Goal: Information Seeking & Learning: Learn about a topic

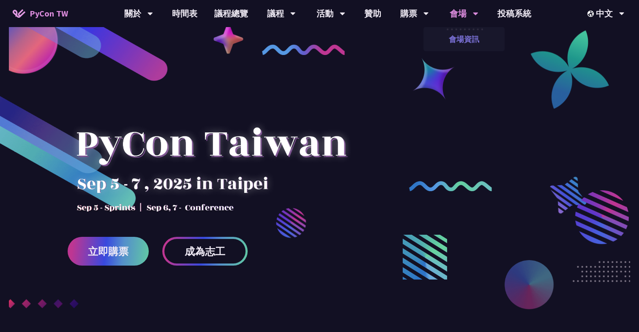
click at [469, 38] on link "會場資訊" at bounding box center [464, 39] width 81 height 20
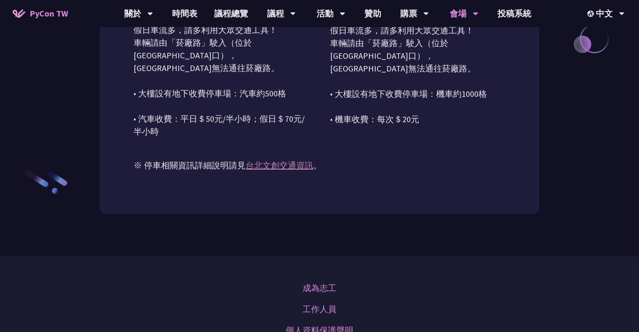
scroll to position [940, 0]
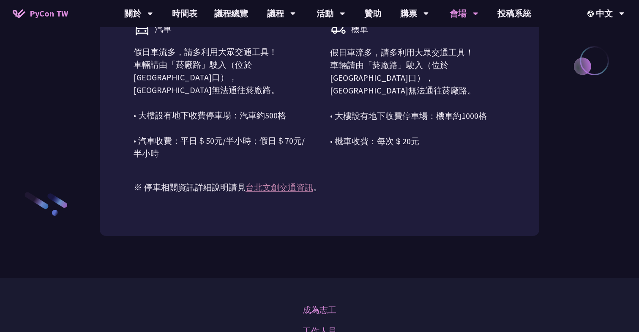
click at [295, 192] on link "台北文創交通資訊" at bounding box center [280, 187] width 68 height 11
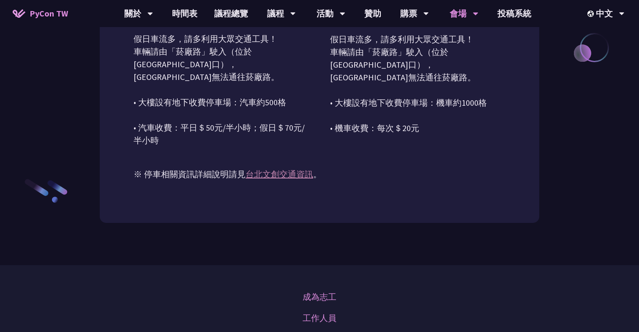
scroll to position [797, 0]
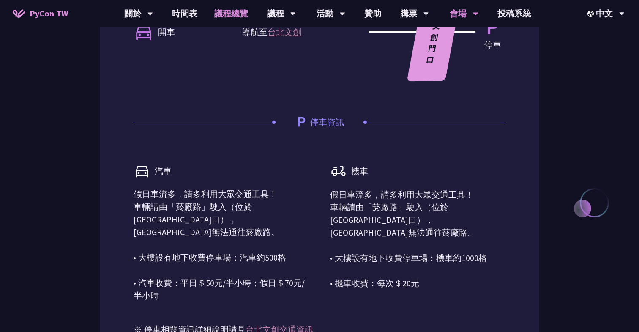
click at [227, 15] on link "議程總覽" at bounding box center [231, 13] width 51 height 27
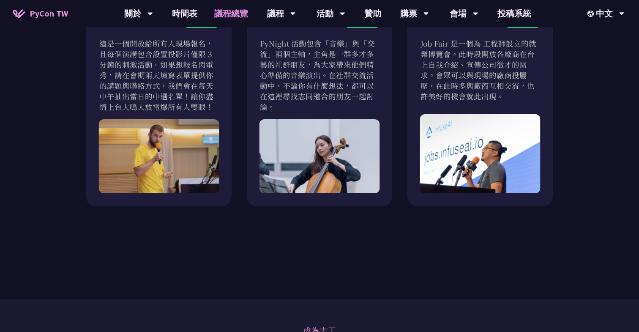
scroll to position [778, 0]
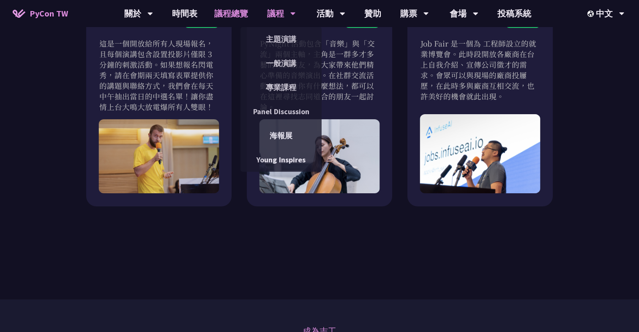
click at [288, 18] on div "議程" at bounding box center [281, 13] width 29 height 27
click at [280, 35] on link "主題演講" at bounding box center [281, 39] width 81 height 20
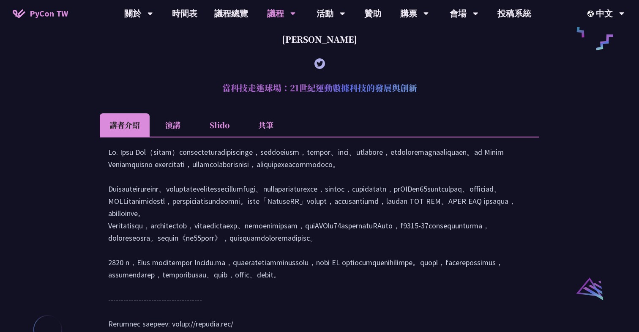
scroll to position [549, 0]
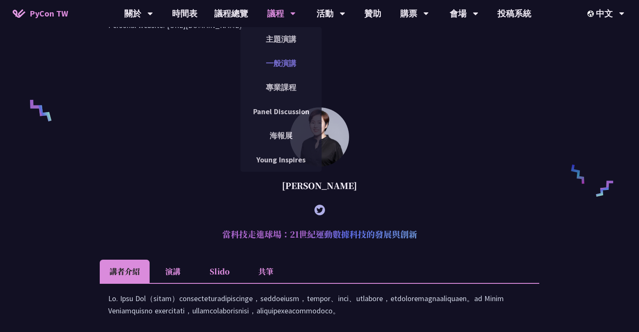
click at [288, 63] on link "一般演講" at bounding box center [281, 63] width 81 height 20
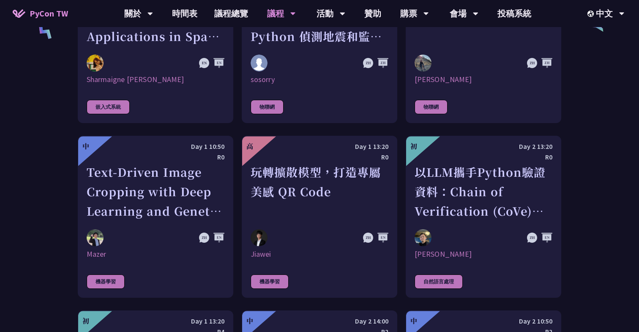
scroll to position [1532, 0]
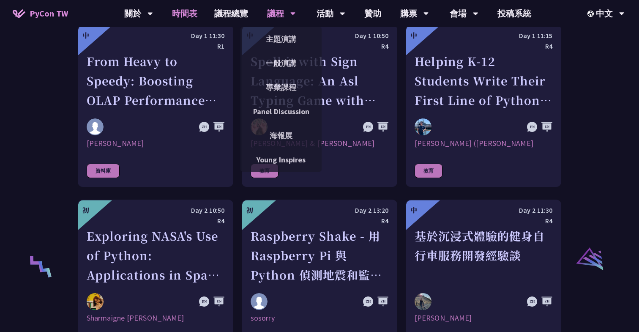
click at [175, 22] on link "時間表" at bounding box center [185, 13] width 42 height 27
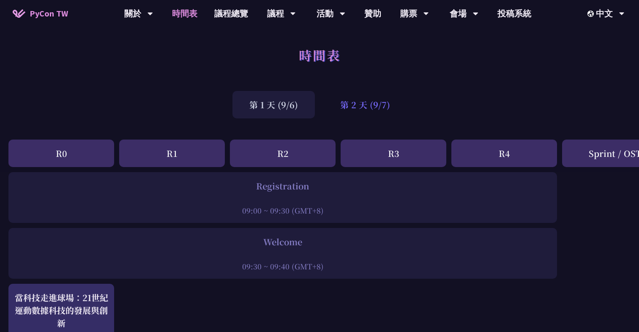
click at [376, 112] on div "第 2 天 (9/7)" at bounding box center [365, 104] width 84 height 27
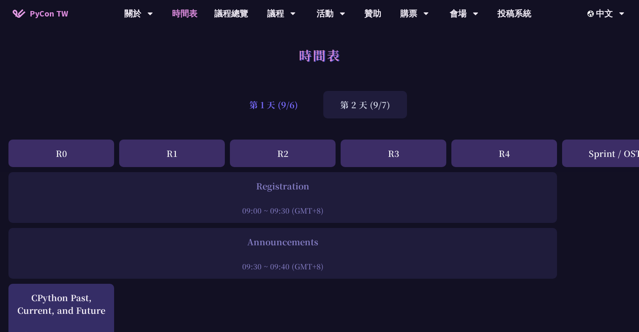
click at [291, 99] on div "第 1 天 (9/6)" at bounding box center [274, 104] width 82 height 27
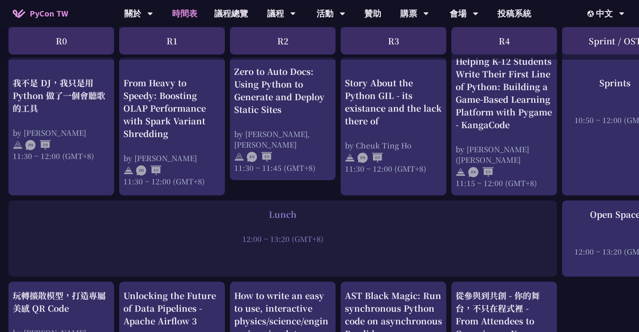
scroll to position [523, 0]
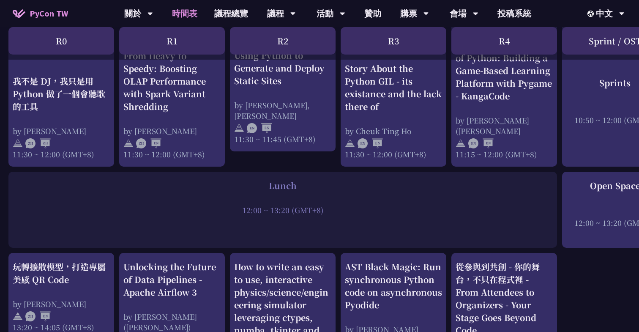
click at [446, 208] on div "12:00 ~ 13:20 (GMT+8)" at bounding box center [283, 210] width 540 height 11
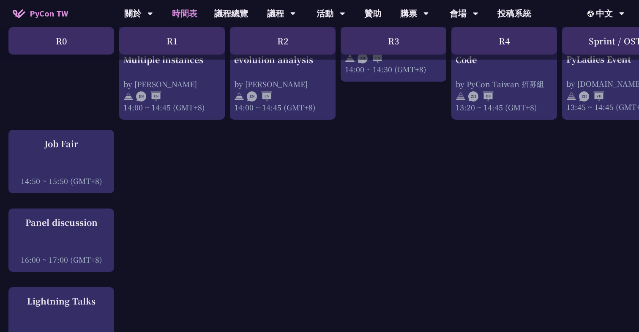
scroll to position [918, 0]
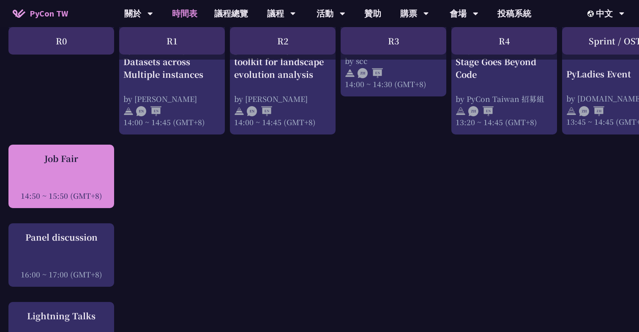
click at [97, 188] on div at bounding box center [61, 184] width 97 height 13
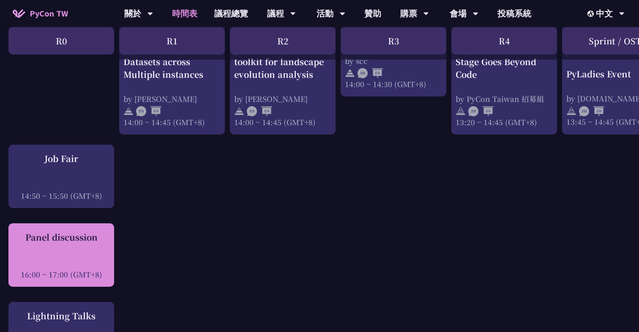
click at [91, 263] on div "Panel discussion 16:00 ~ 17:00 (GMT+8)" at bounding box center [61, 255] width 97 height 49
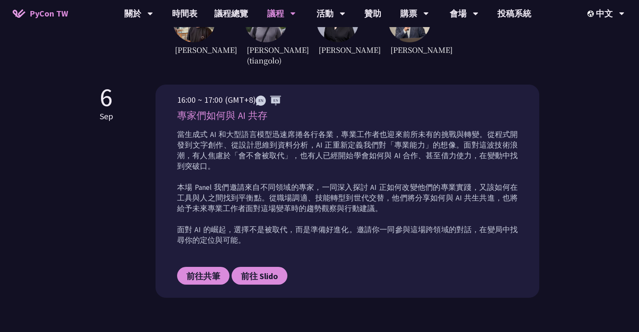
scroll to position [348, 0]
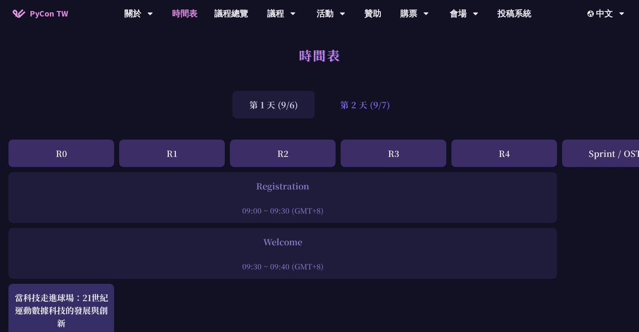
click at [350, 112] on div "第 2 天 (9/7)" at bounding box center [365, 104] width 84 height 27
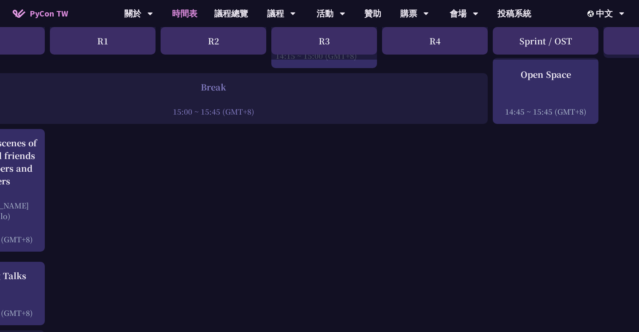
scroll to position [1050, 0]
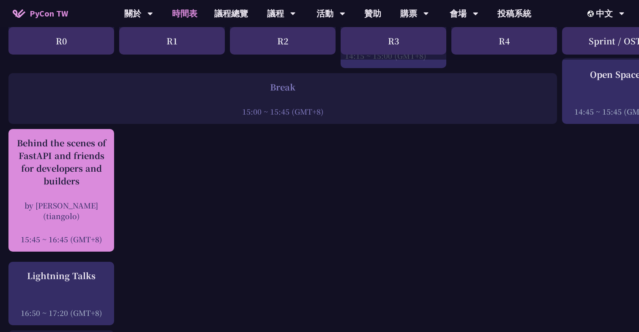
click at [87, 200] on div "by [PERSON_NAME] (tiangolo)" at bounding box center [61, 210] width 97 height 21
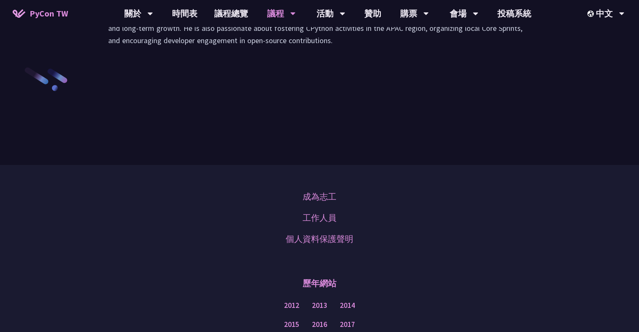
scroll to position [1087, 0]
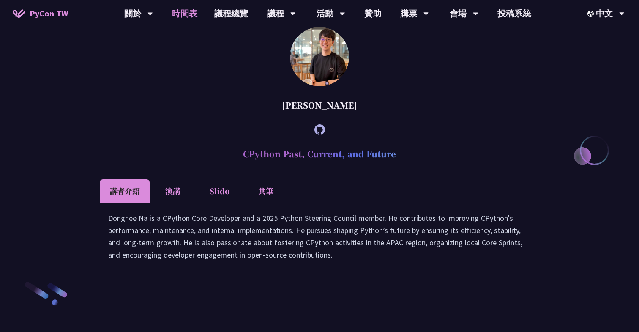
scroll to position [1050, 0]
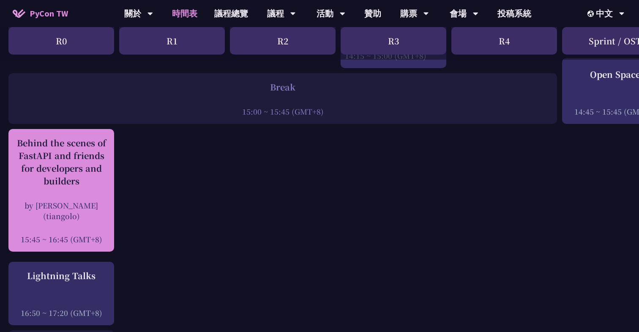
click at [80, 221] on div at bounding box center [61, 227] width 97 height 13
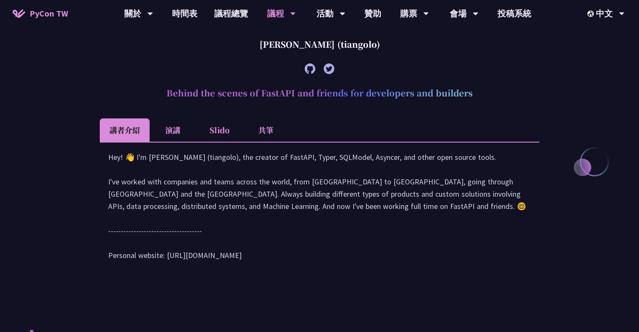
scroll to position [322, 0]
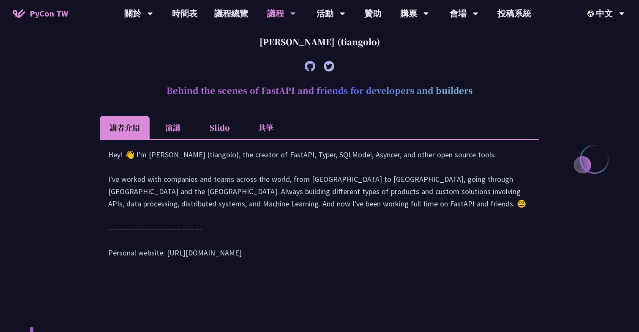
click at [298, 167] on div "Hey! 👋 I'm [PERSON_NAME] (tiangolo), the creator of FastAPI, Typer, SQLModel, A…" at bounding box center [319, 207] width 423 height 119
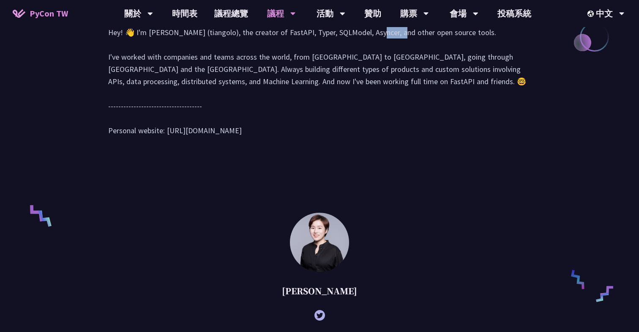
scroll to position [550, 0]
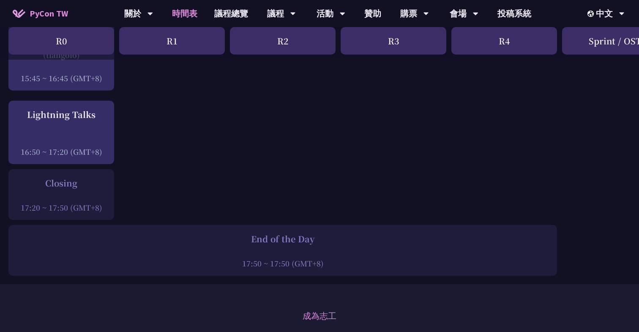
scroll to position [1181, 0]
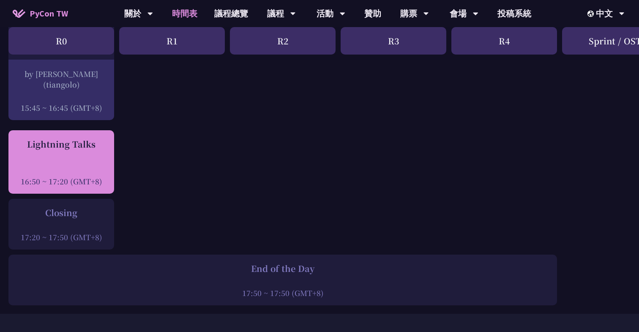
click at [73, 164] on div at bounding box center [61, 169] width 97 height 13
